Goal: Find specific page/section: Find specific page/section

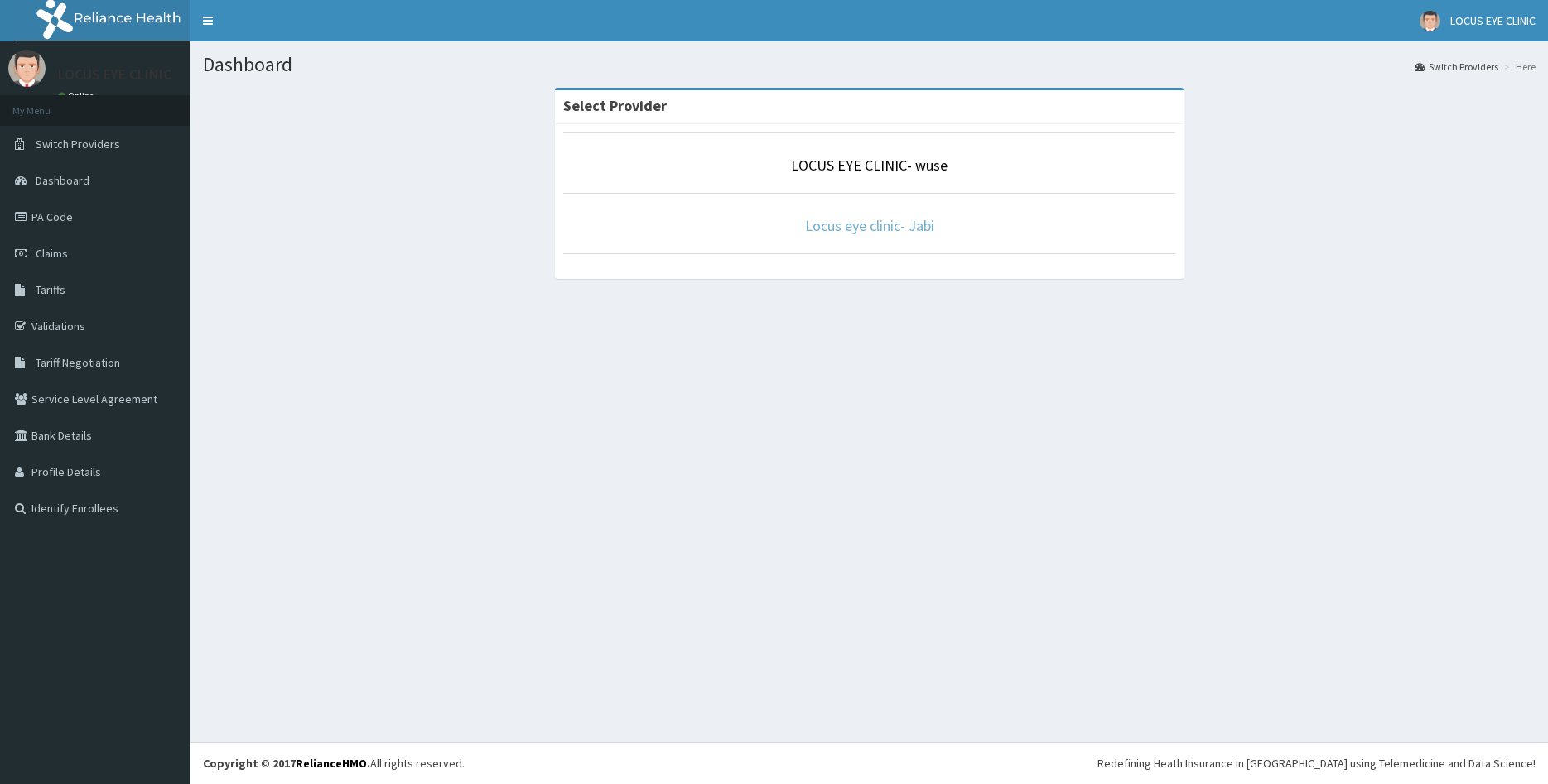
click at [879, 220] on link "Locus eye clinic- Jabi" at bounding box center [870, 226] width 129 height 19
click at [891, 227] on link "Locus eye clinic- Jabi" at bounding box center [870, 226] width 129 height 19
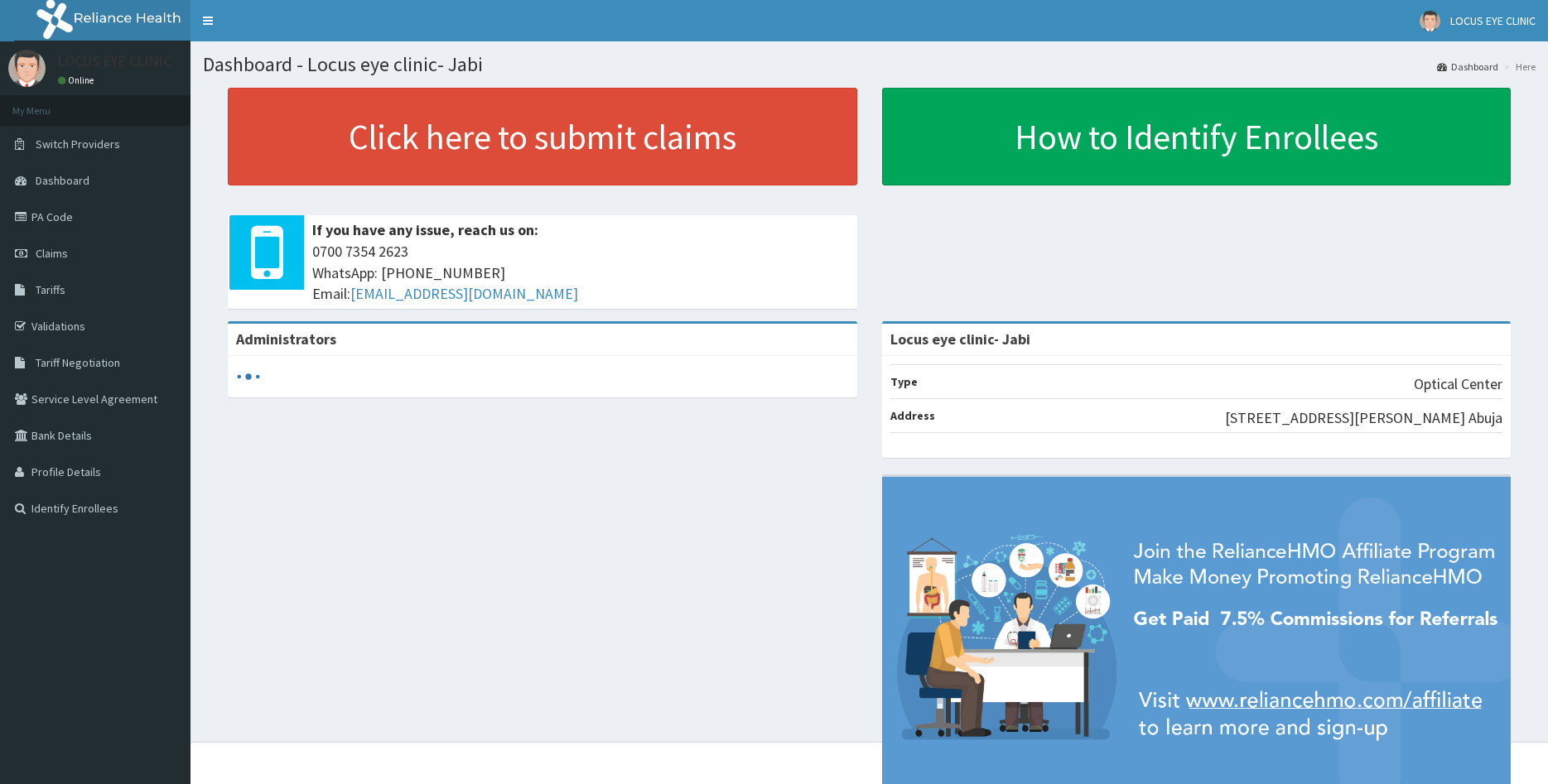
click at [101, 226] on link "PA Code" at bounding box center [95, 216] width 190 height 36
